Goal: Answer question/provide support

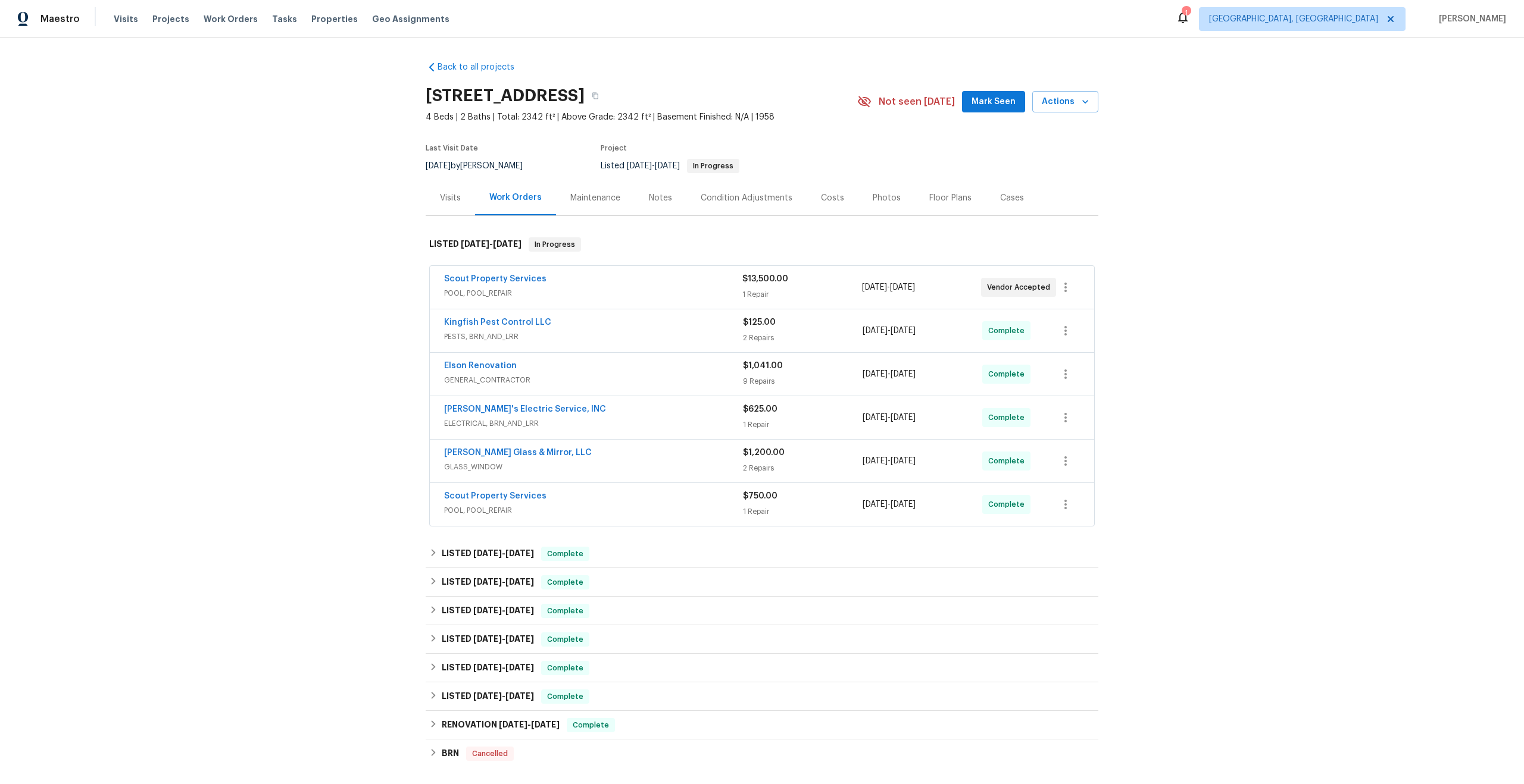
click at [589, 197] on div "Maintenance" at bounding box center [595, 198] width 50 height 12
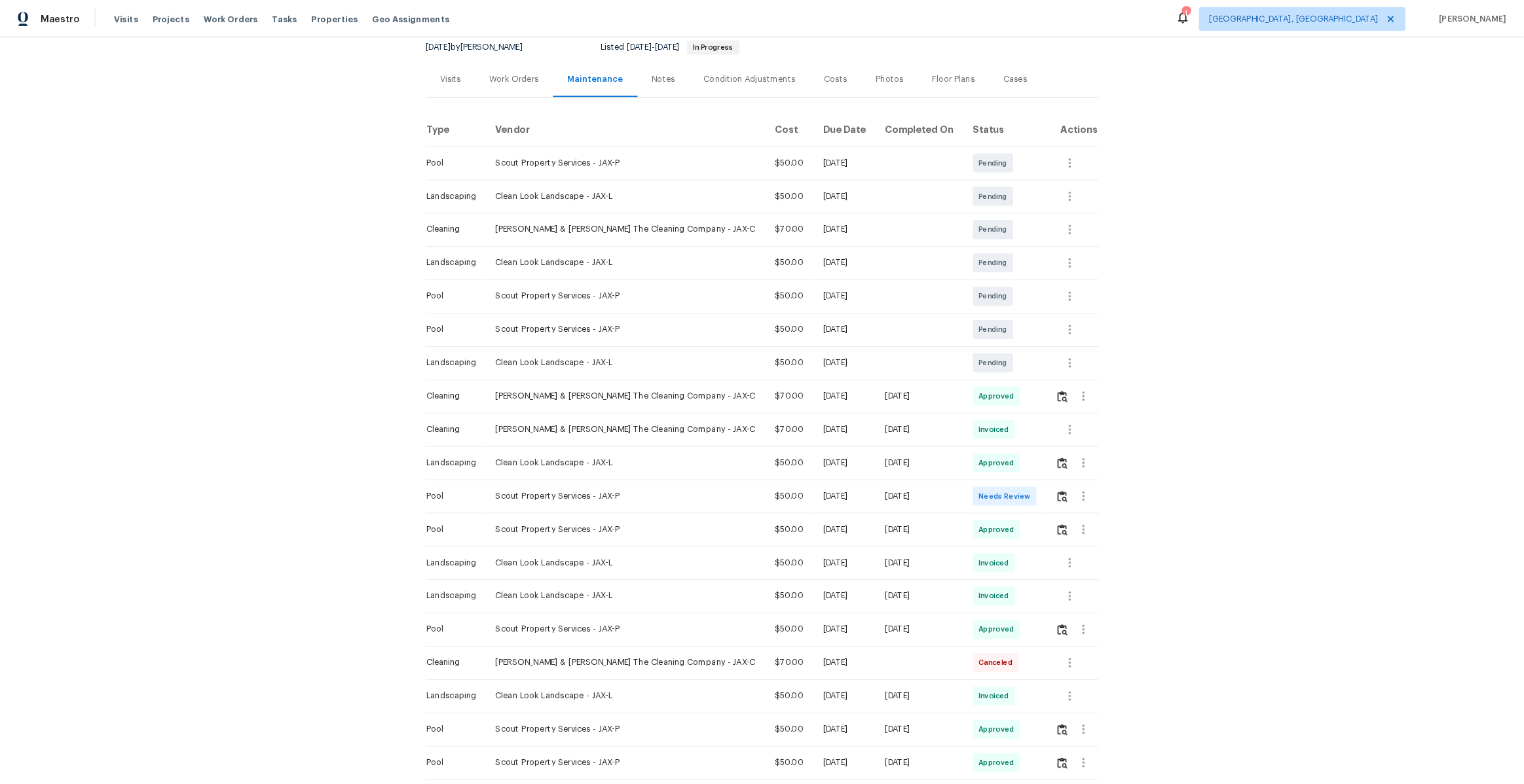
scroll to position [236, 0]
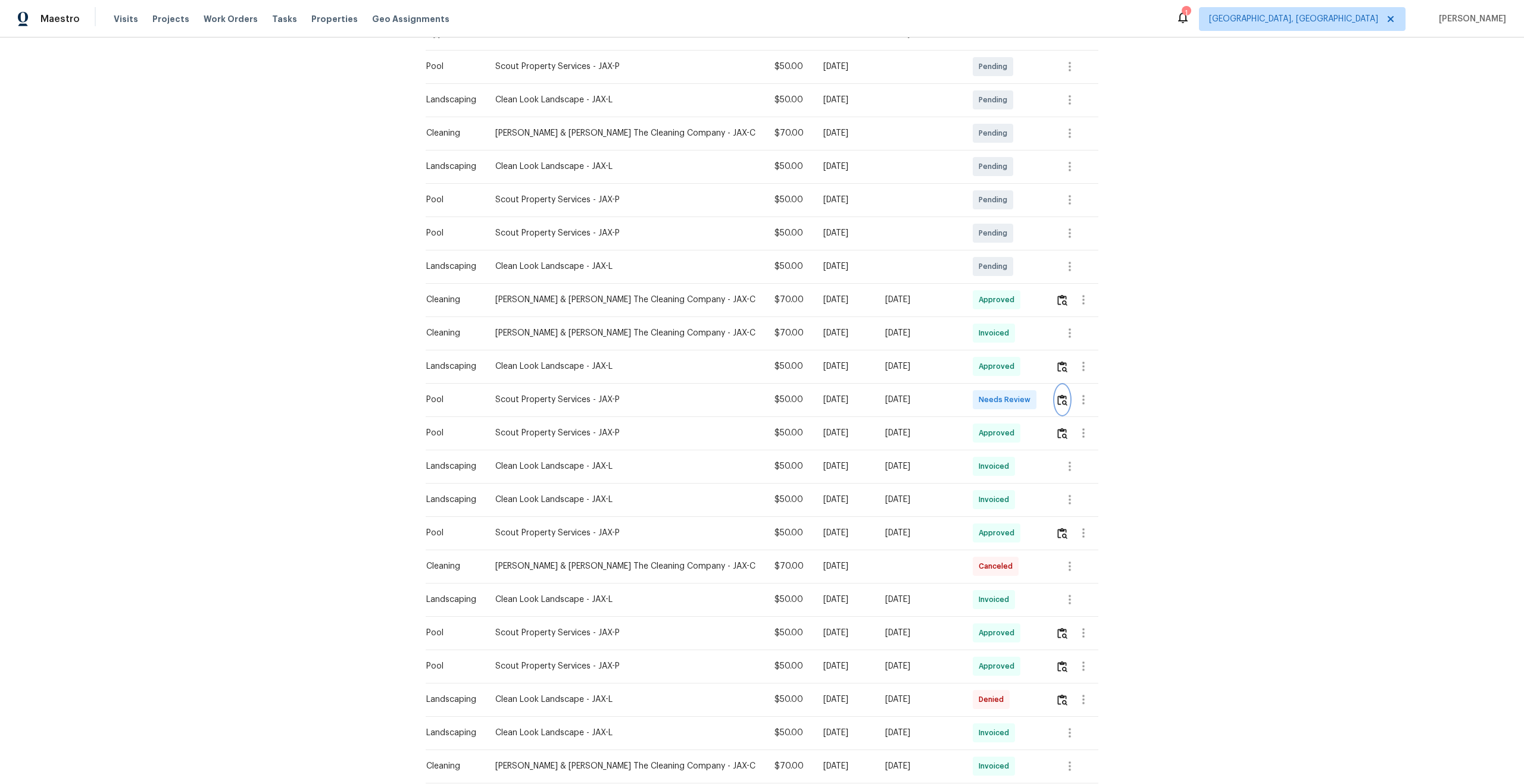
click at [1060, 405] on img "button" at bounding box center [1062, 399] width 10 height 11
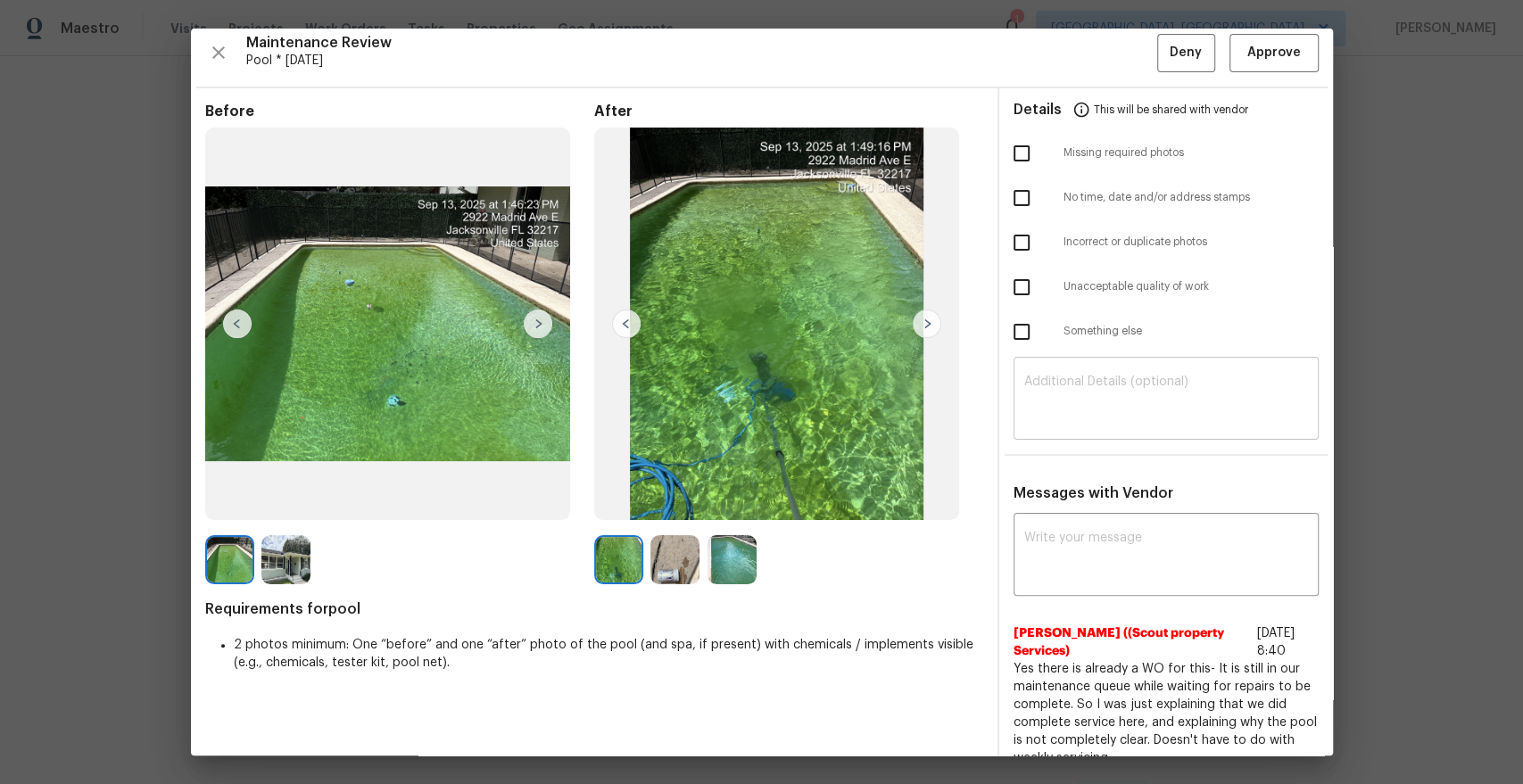
scroll to position [0, 0]
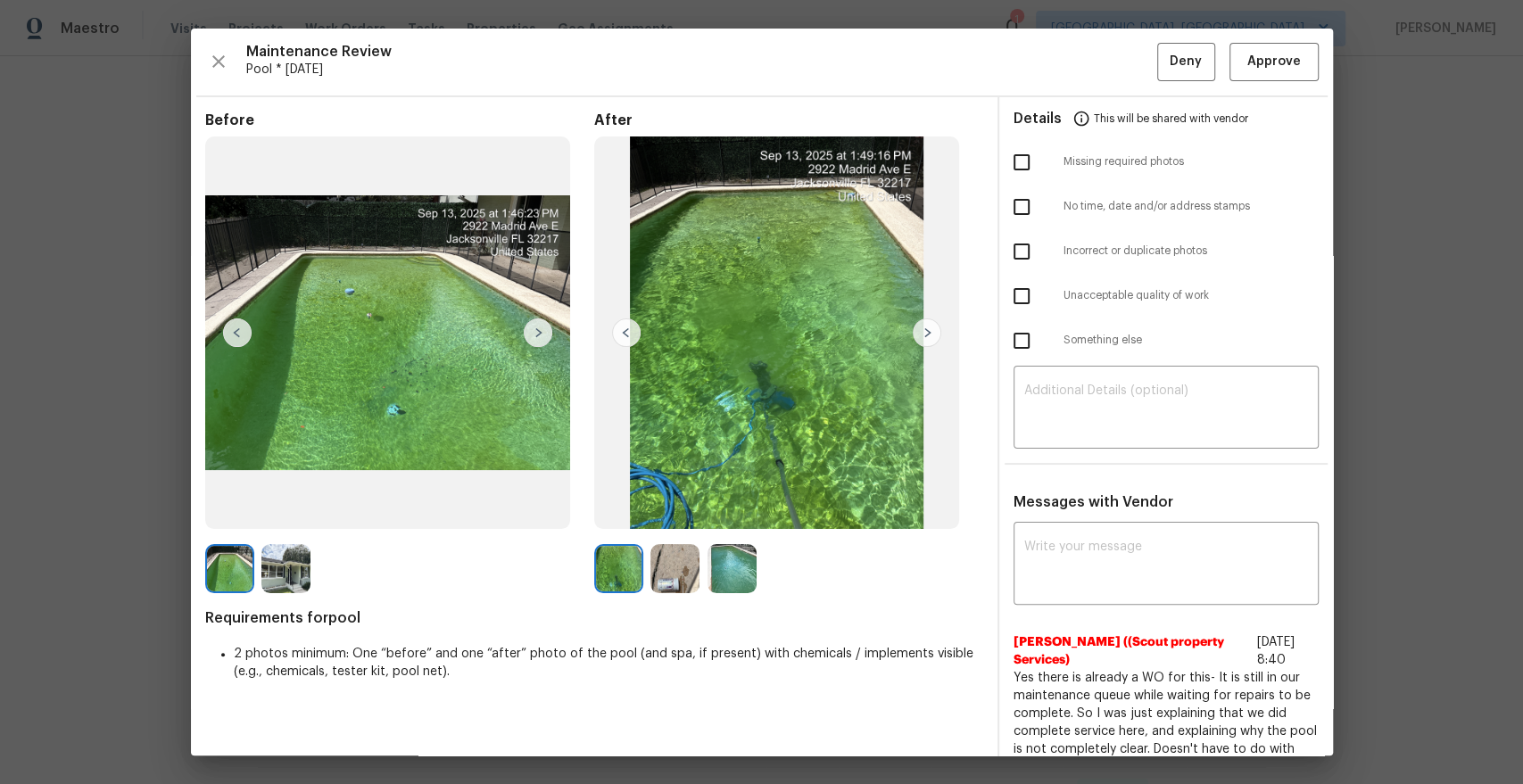
click at [1022, 343] on input "checkbox" at bounding box center [1022, 340] width 37 height 37
checkbox input "true"
click at [1062, 553] on textarea at bounding box center [1166, 565] width 284 height 50
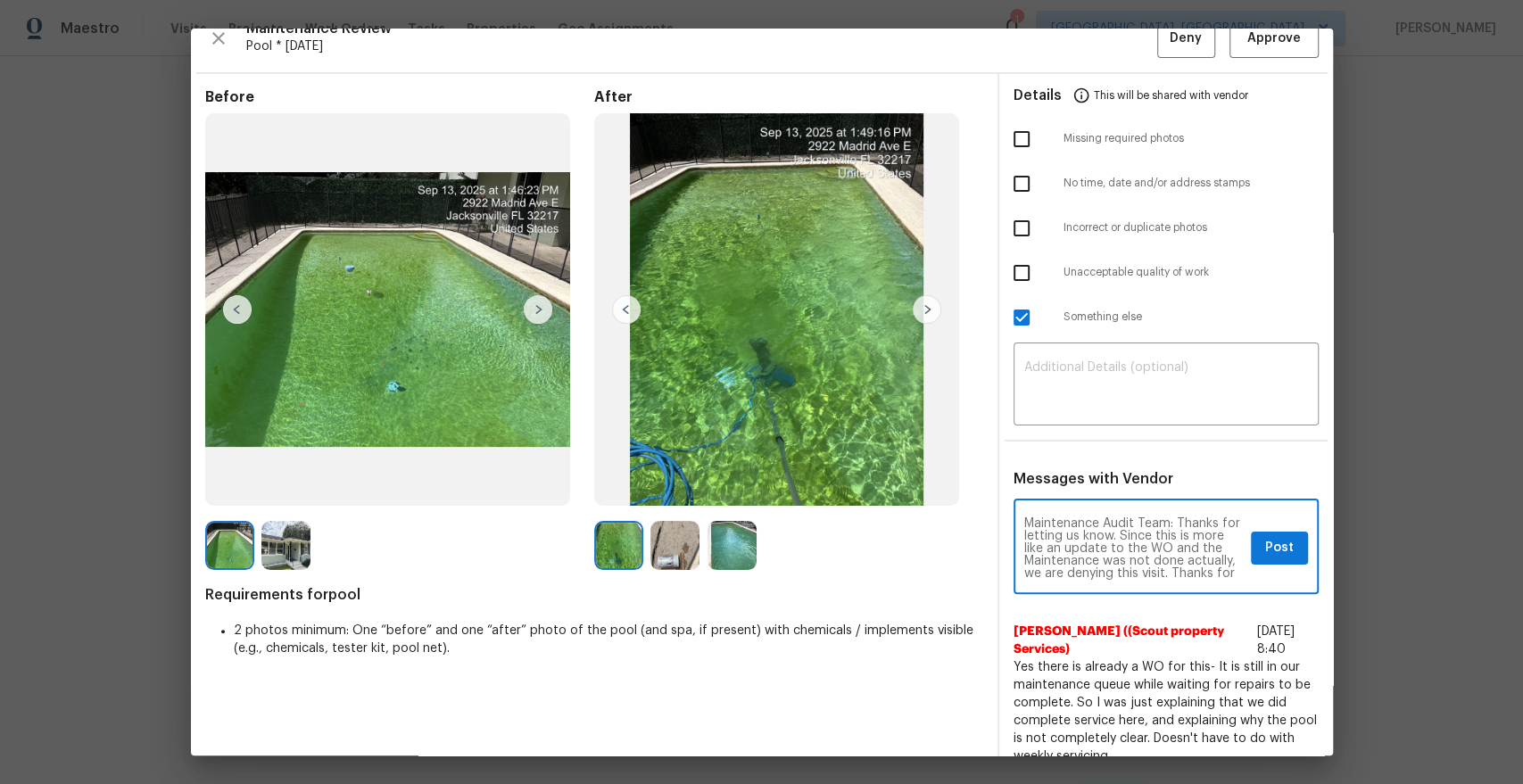
scroll to position [13, 0]
type textarea "Maintenance Audit Team: Thanks for letting us know. Since this is more like an …"
click at [1115, 683] on span "Yes there is already a WO for this- It is still in our maintenance queue while …" at bounding box center [1166, 712] width 305 height 107
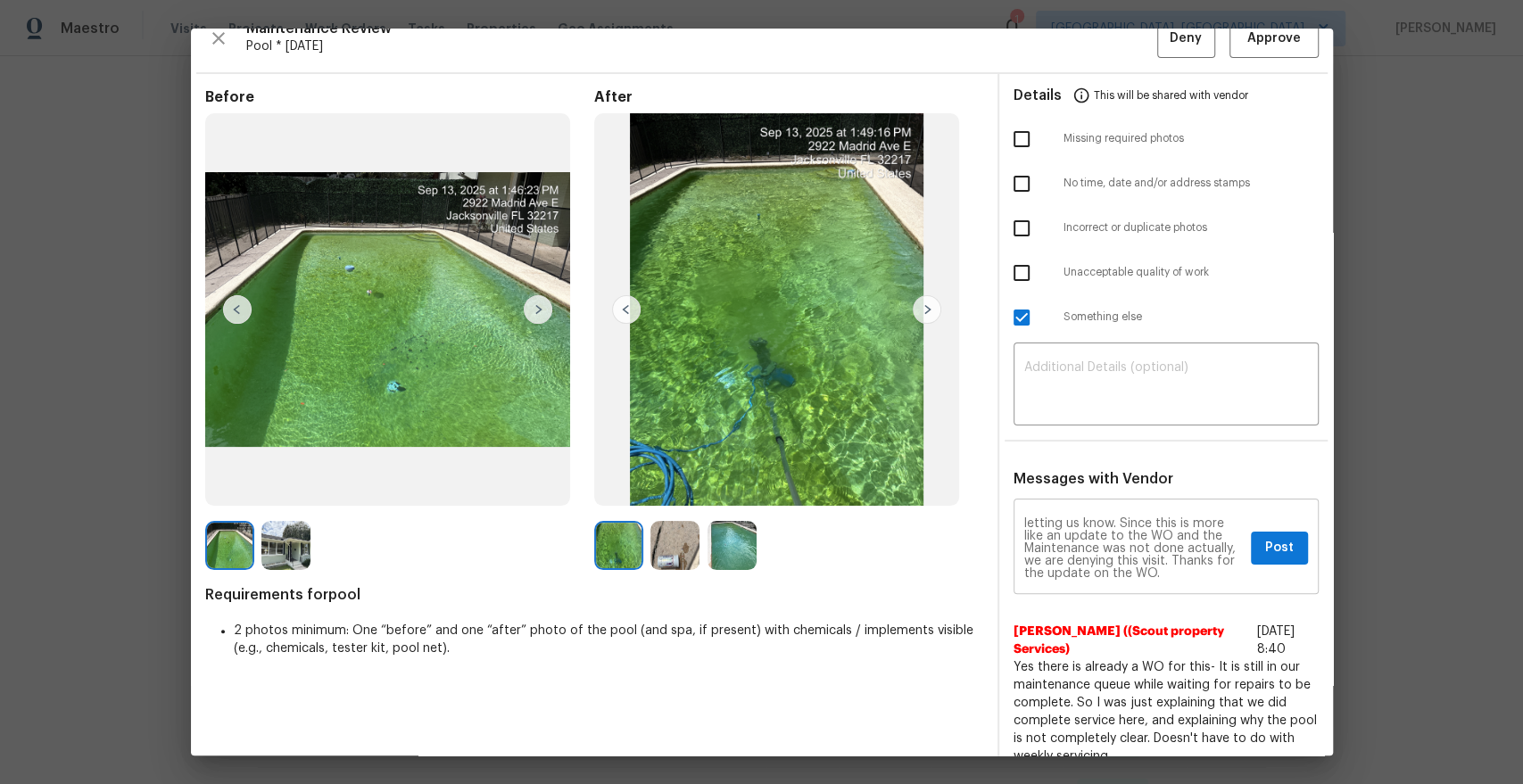
click at [1048, 543] on textarea "Maintenance Audit Team: Thanks for letting us know. Since this is more like an …" at bounding box center [1134, 548] width 220 height 62
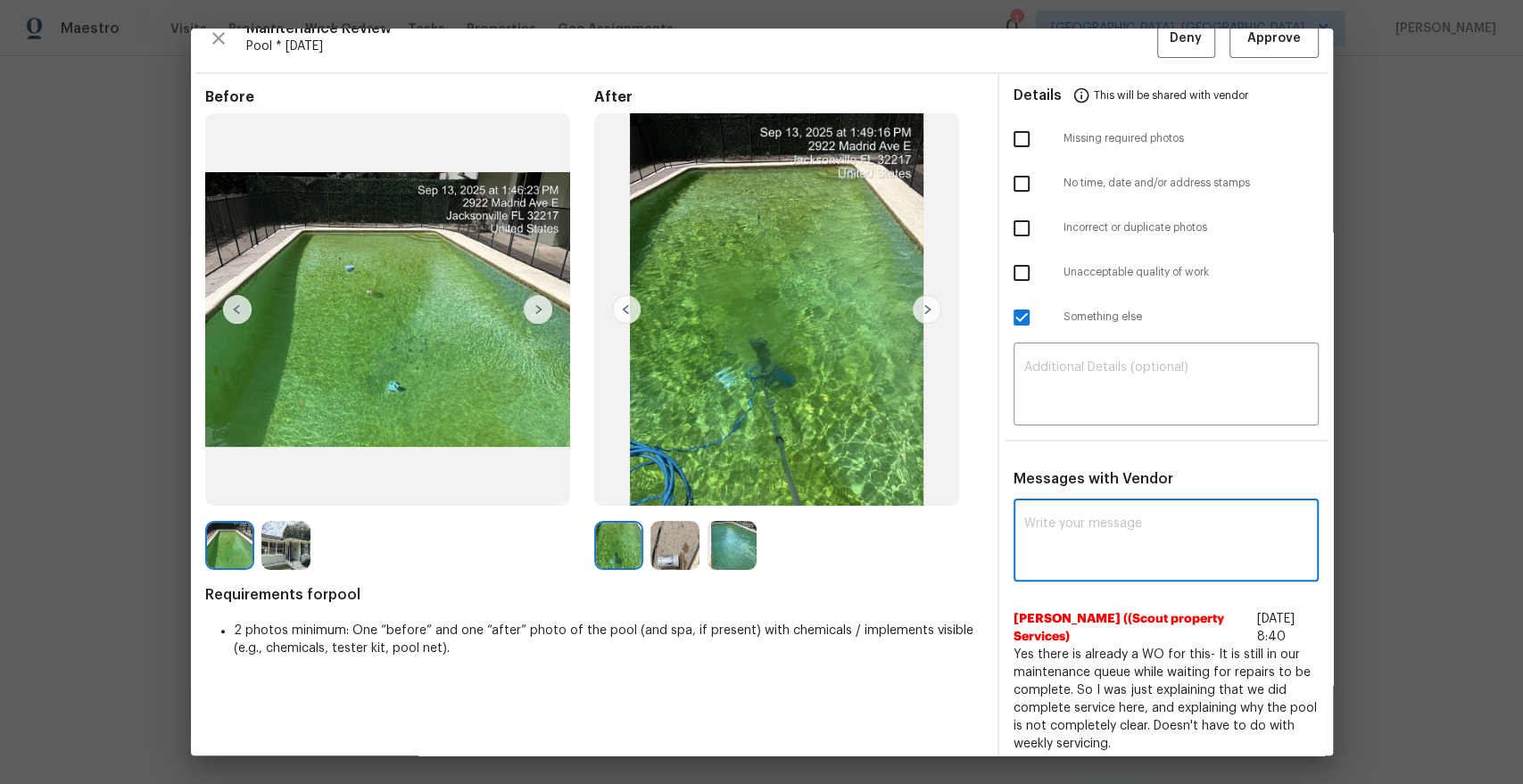
scroll to position [0, 0]
paste textarea "Maintenance Audit Team: Thank you for the update. Since this appears to be more…"
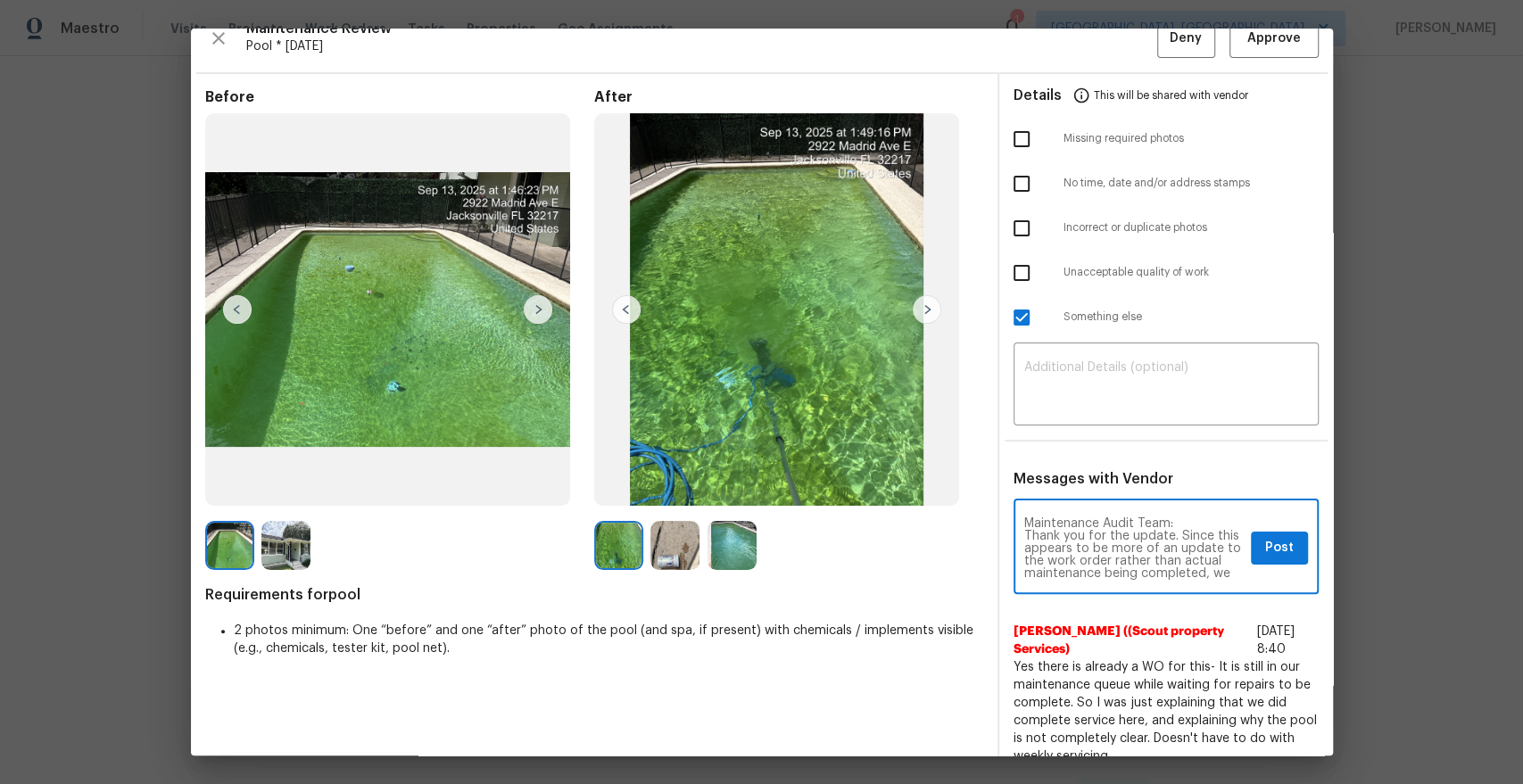
click at [1186, 520] on textarea "Maintenance Audit Team: Thank you for the update. Since this appears to be more…" at bounding box center [1134, 548] width 220 height 62
click at [1121, 553] on textarea "Maintenance Audit Team: Hi [PERSON_NAME], thank you for the update. Since this …" at bounding box center [1134, 548] width 220 height 62
type textarea "Maintenance Audit Team: Hi [PERSON_NAME], thank you for the update. Since this …"
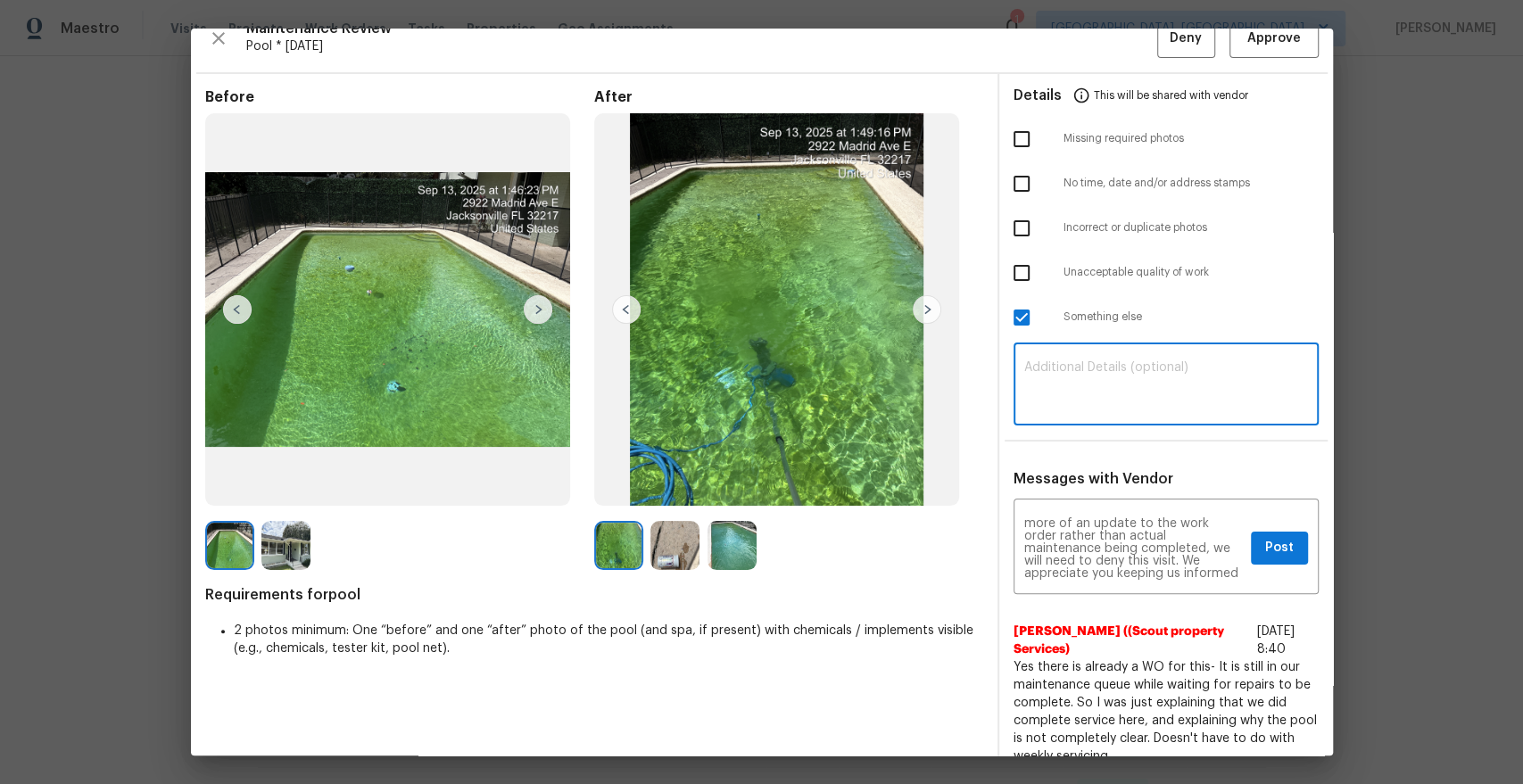
click at [1124, 400] on textarea at bounding box center [1166, 385] width 284 height 50
paste textarea "Maintenance Audit Team: Hi [PERSON_NAME], thank you for the update. Since this …"
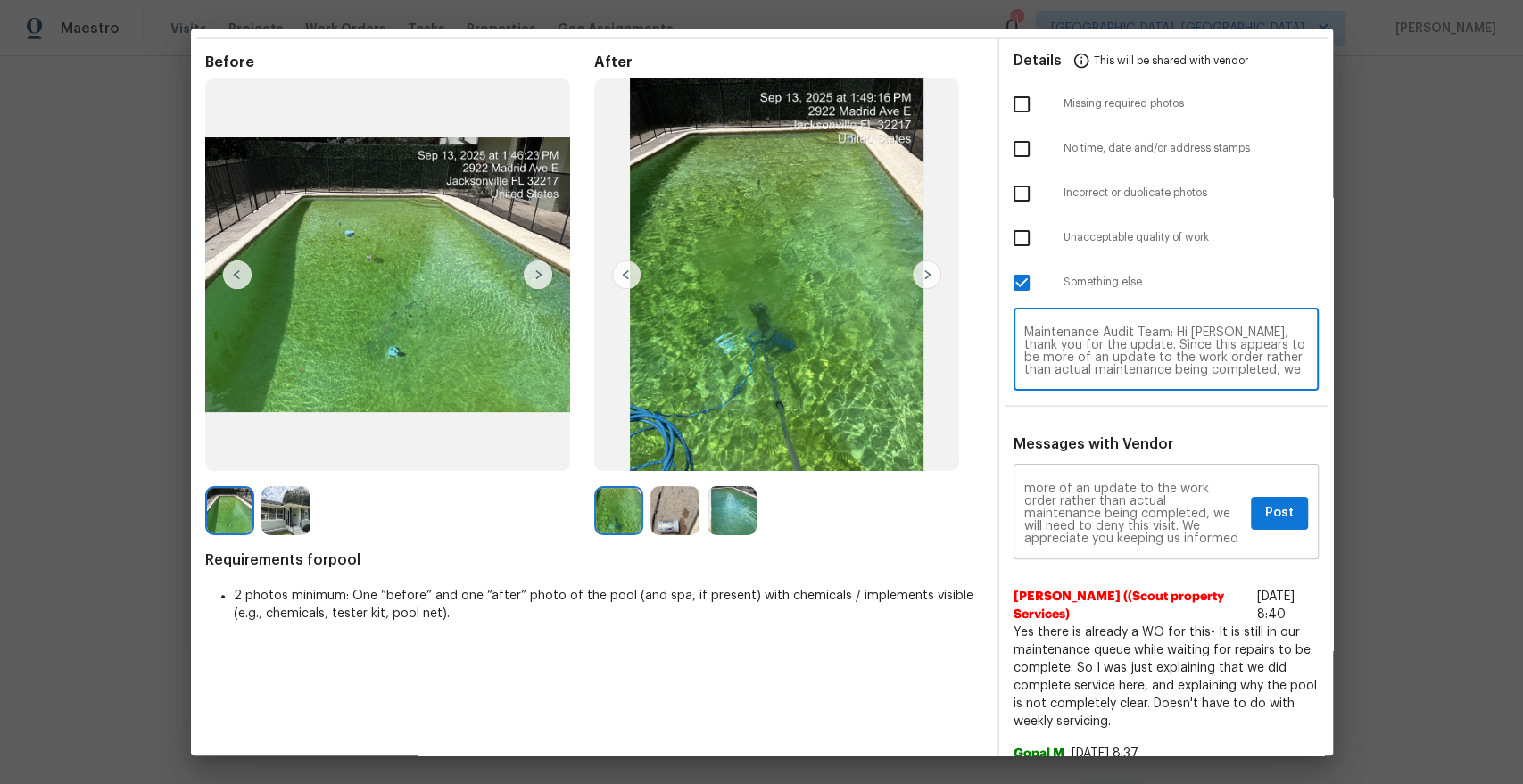
scroll to position [0, 0]
type textarea "Maintenance Audit Team: Hi [PERSON_NAME], thank you for the update. Since this …"
click at [1279, 520] on span "Post" at bounding box center [1279, 513] width 28 height 22
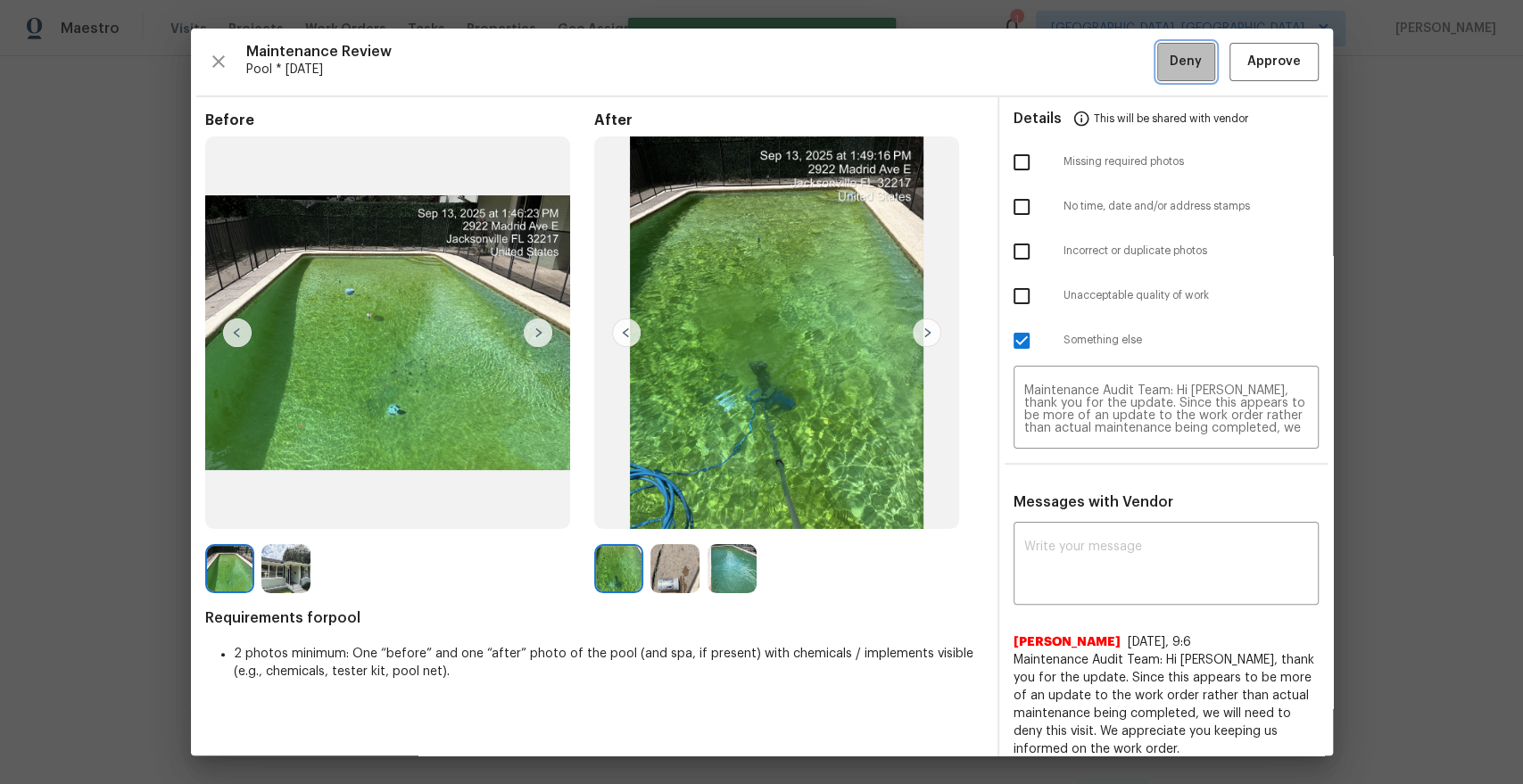
click at [1182, 69] on span "Deny" at bounding box center [1185, 61] width 32 height 22
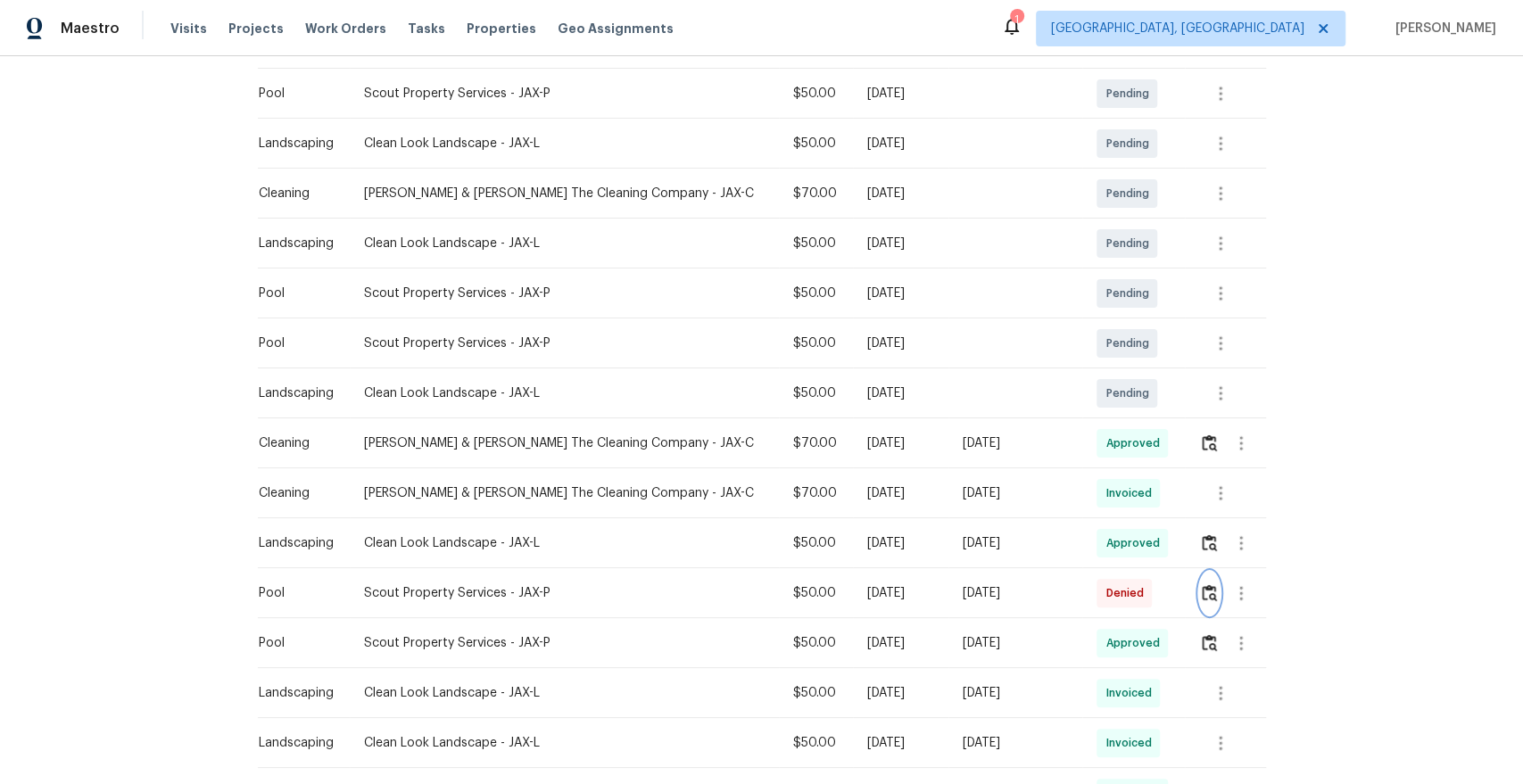
scroll to position [321, 0]
click at [1203, 586] on img "button" at bounding box center [1210, 592] width 16 height 17
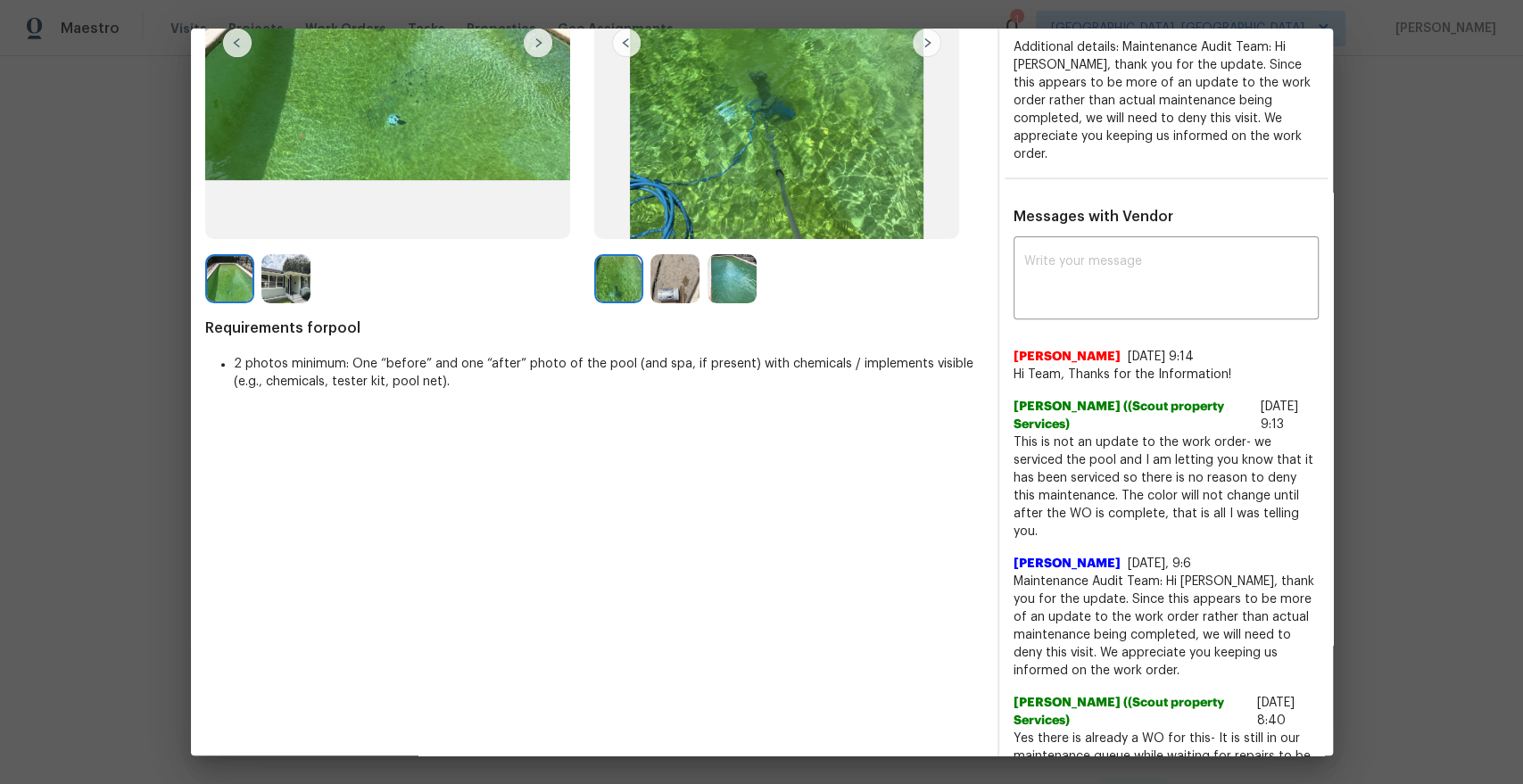
scroll to position [312, 0]
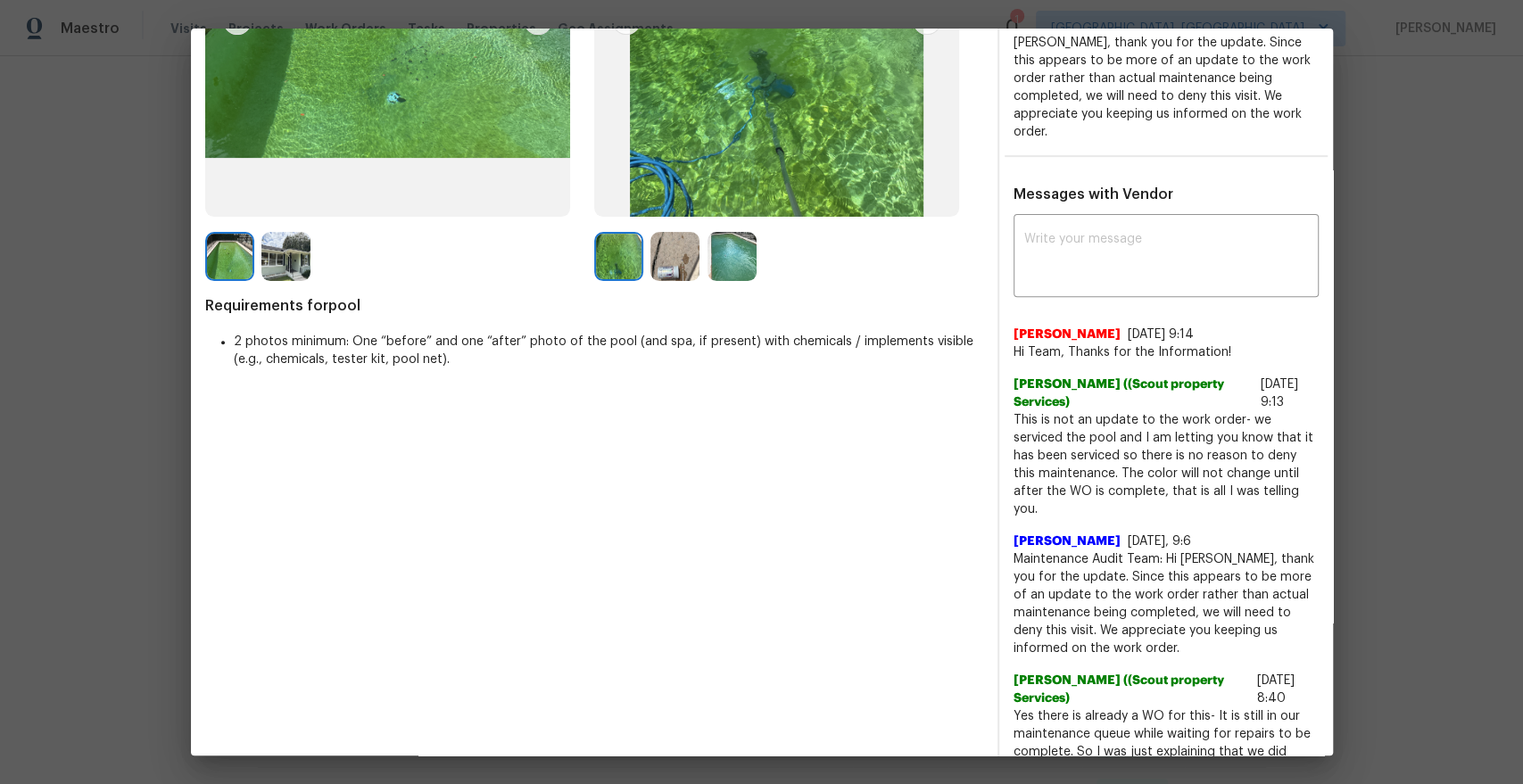
click at [1097, 556] on span "Maintenance Audit Team: Hi [PERSON_NAME], thank you for the update. Since this …" at bounding box center [1166, 604] width 305 height 107
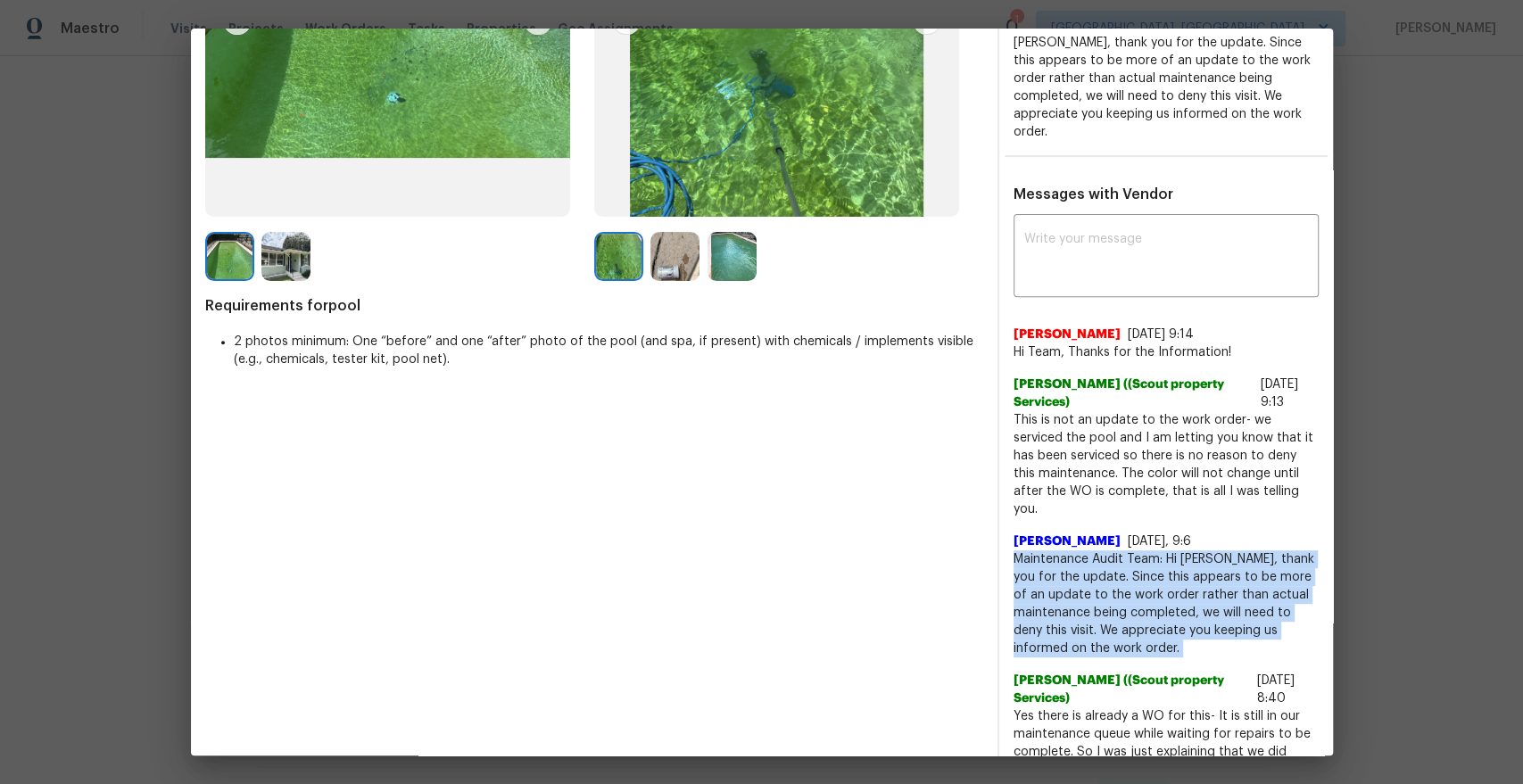
click at [1097, 556] on span "Maintenance Audit Team: Hi [PERSON_NAME], thank you for the update. Since this …" at bounding box center [1166, 604] width 305 height 107
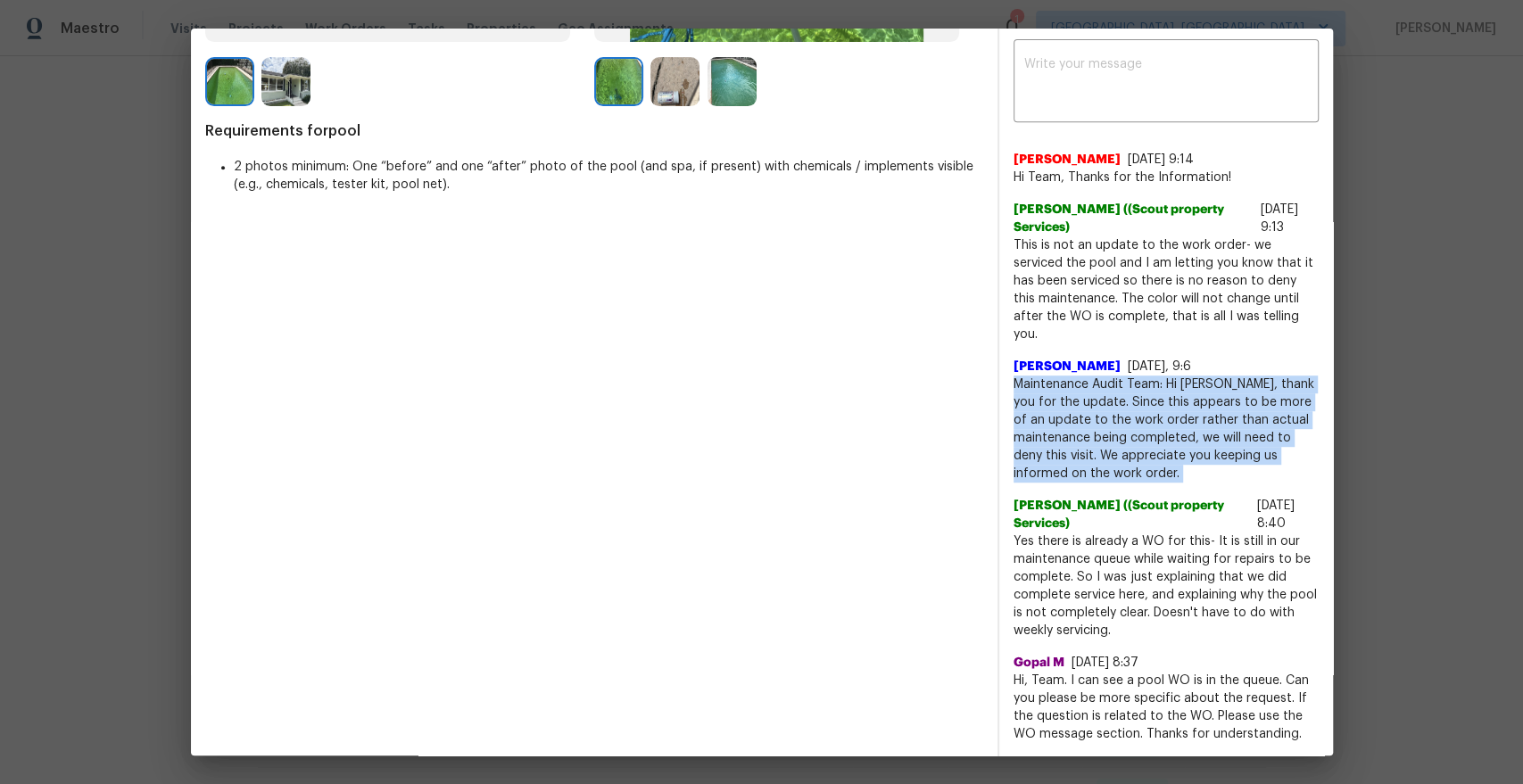
scroll to position [512, 0]
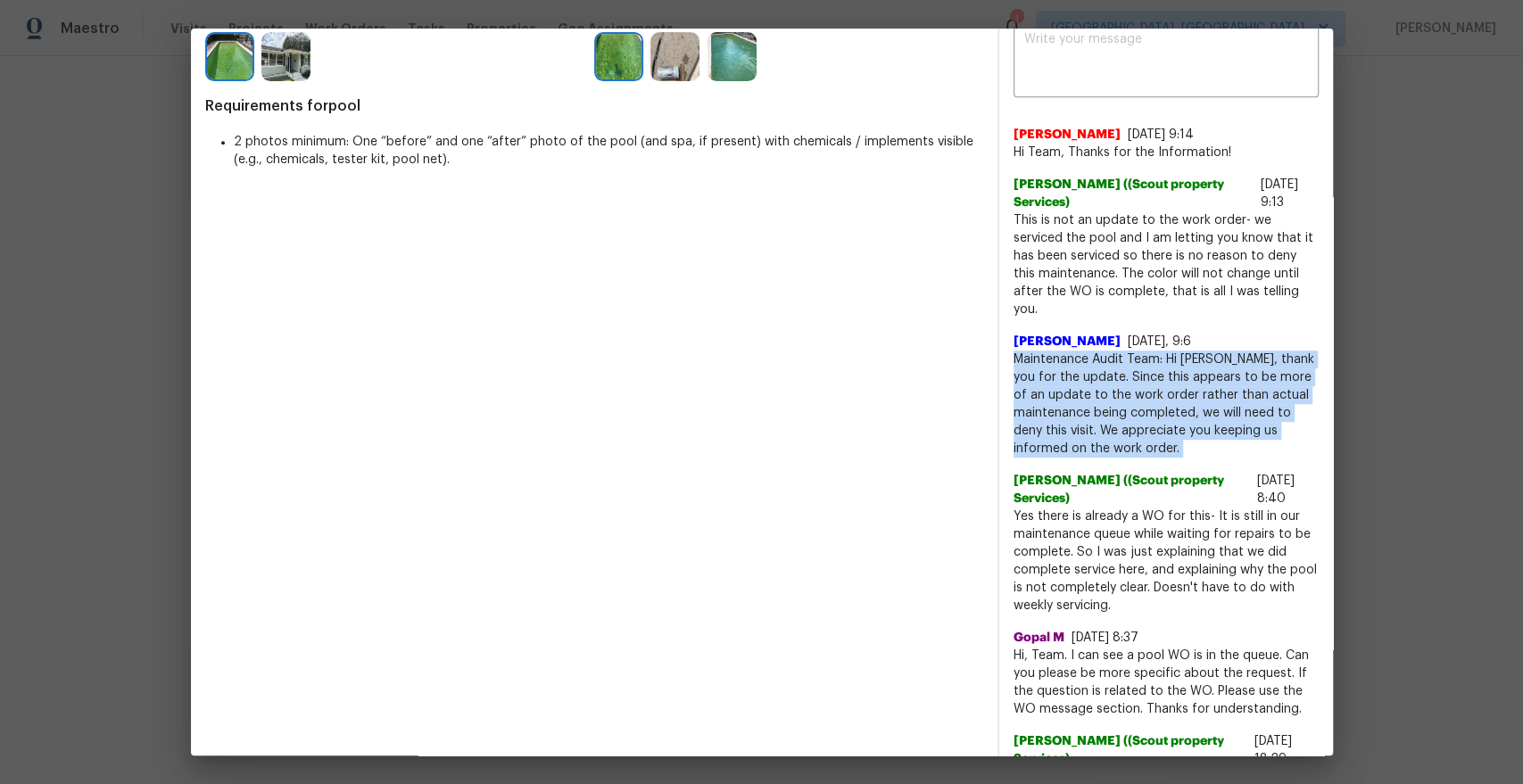
click at [1060, 538] on span "Yes there is already a WO for this- It is still in our maintenance queue while …" at bounding box center [1166, 561] width 305 height 107
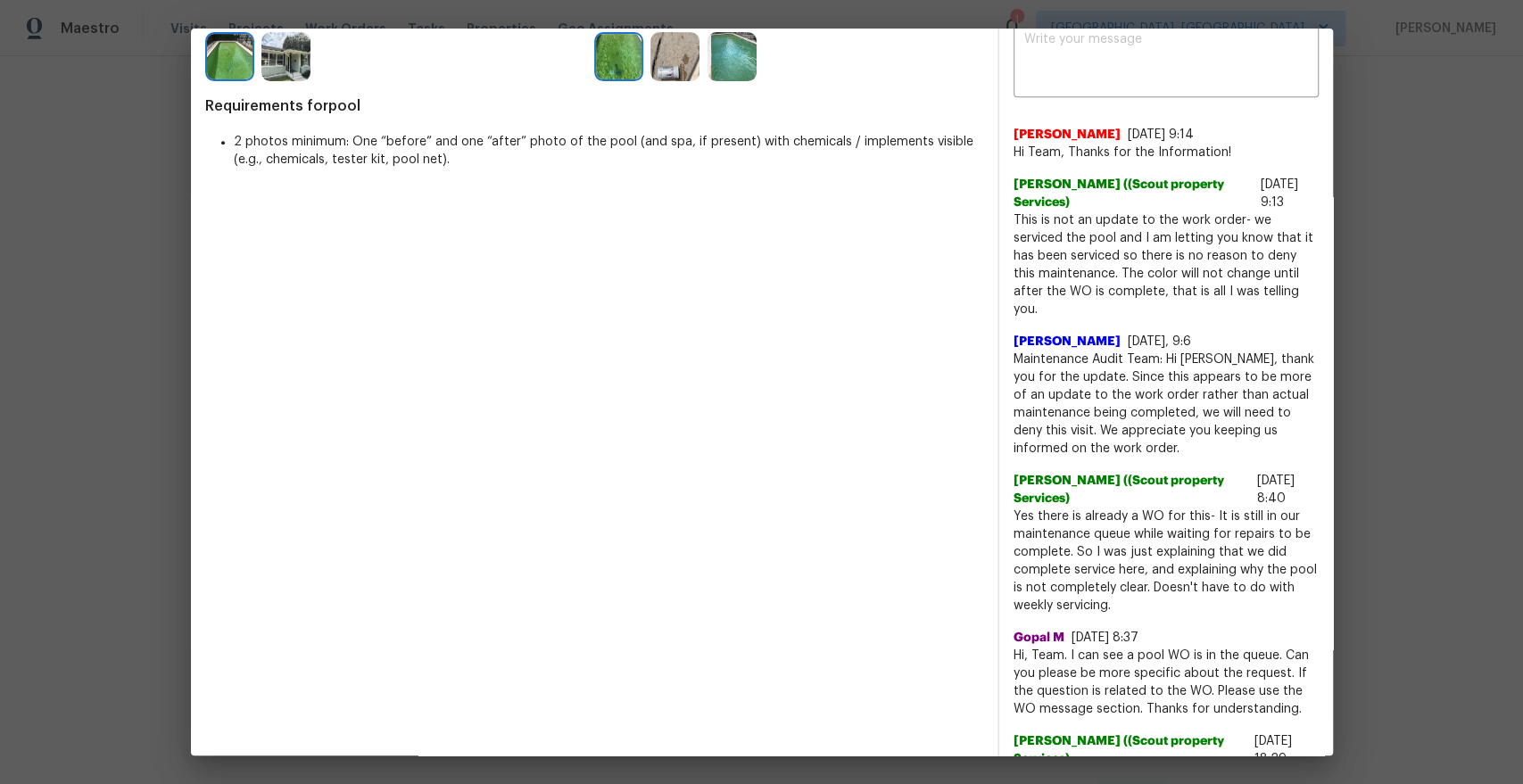
click at [1060, 538] on span "Yes there is already a WO for this- It is still in our maintenance queue while …" at bounding box center [1166, 561] width 305 height 107
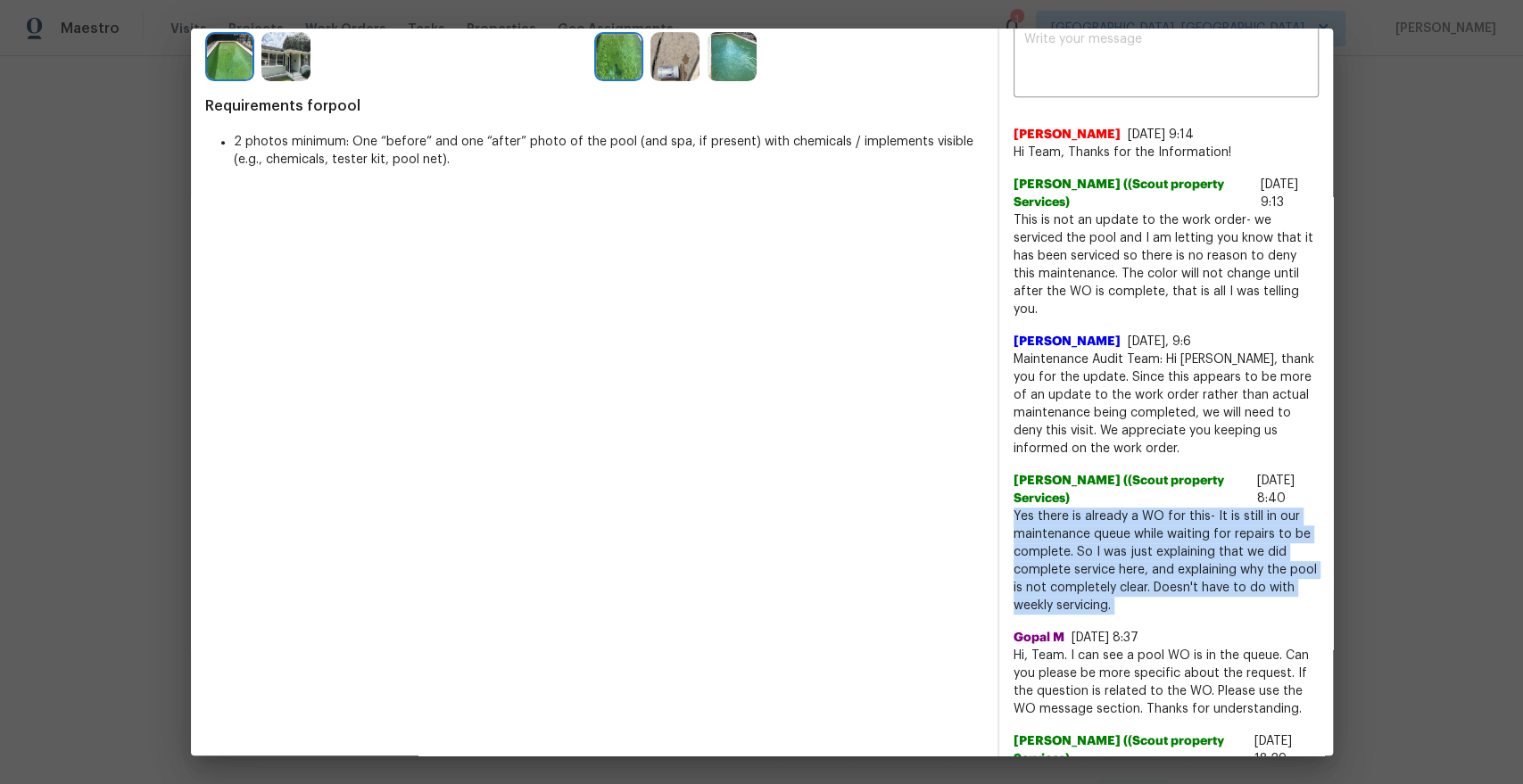
copy span "Yes there is already a WO for this- It is still in our maintenance queue while …"
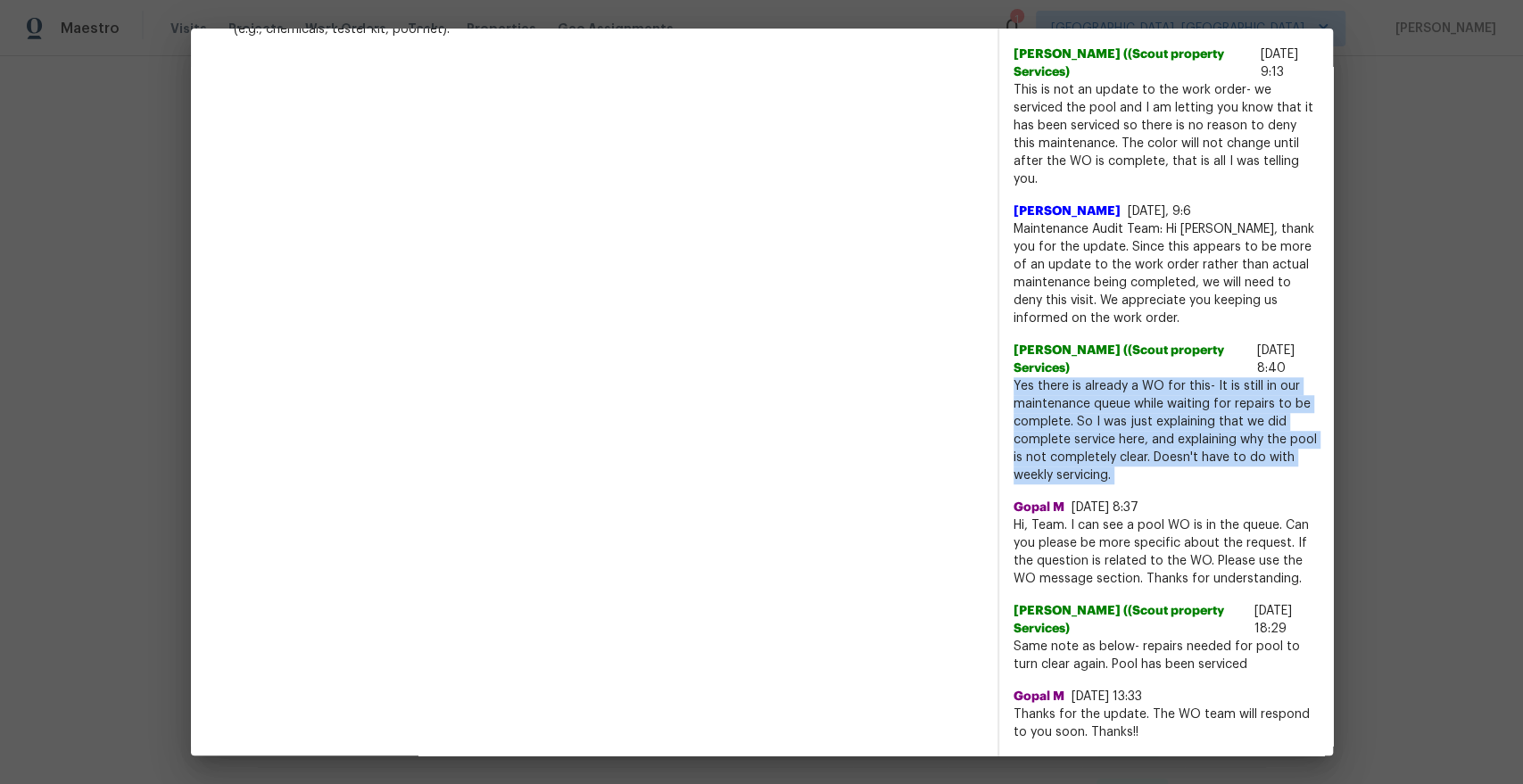
scroll to position [644, 0]
